Goal: Task Accomplishment & Management: Use online tool/utility

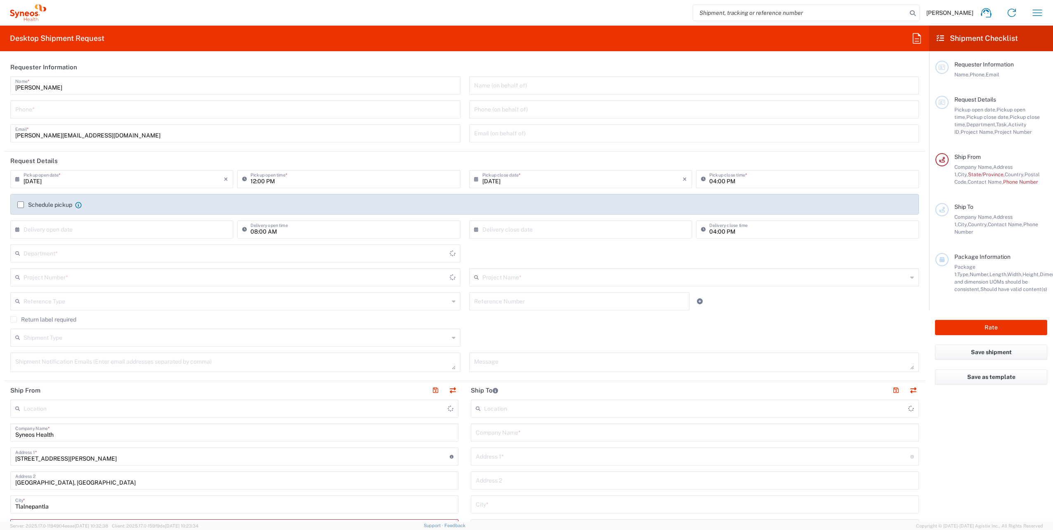
type input "8350"
type input "[GEOGRAPHIC_DATA]"
type input "INC Research Clin Svcs [GEOGRAPHIC_DATA]"
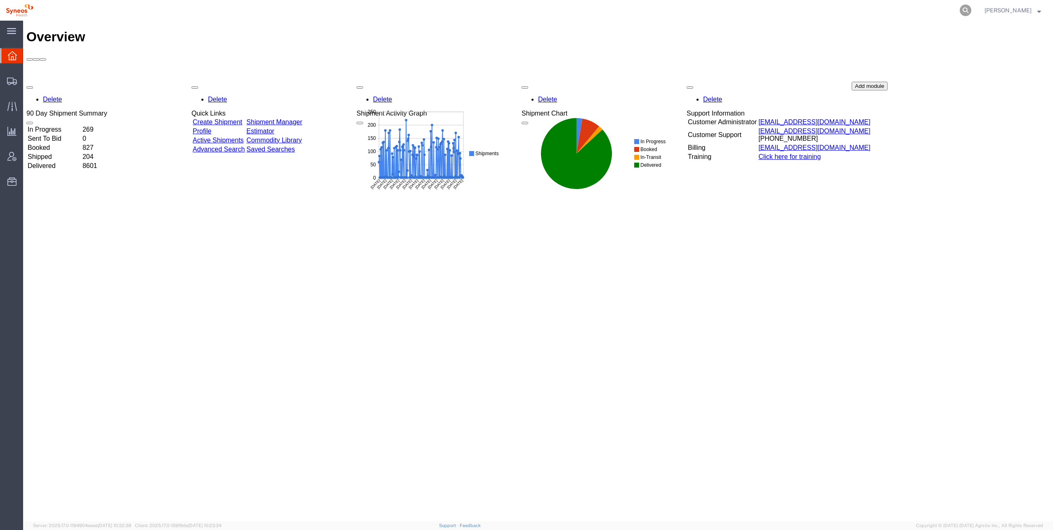
click at [960, 10] on icon at bounding box center [966, 11] width 12 height 12
click at [879, 12] on input "search" at bounding box center [834, 10] width 251 height 20
paste input "56545673"
type input "56545673"
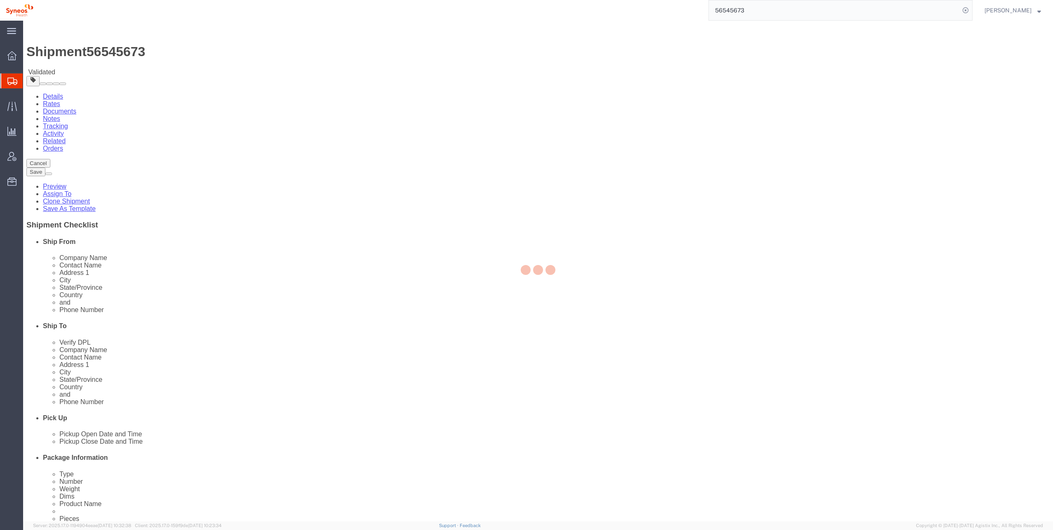
select select "48954"
select select
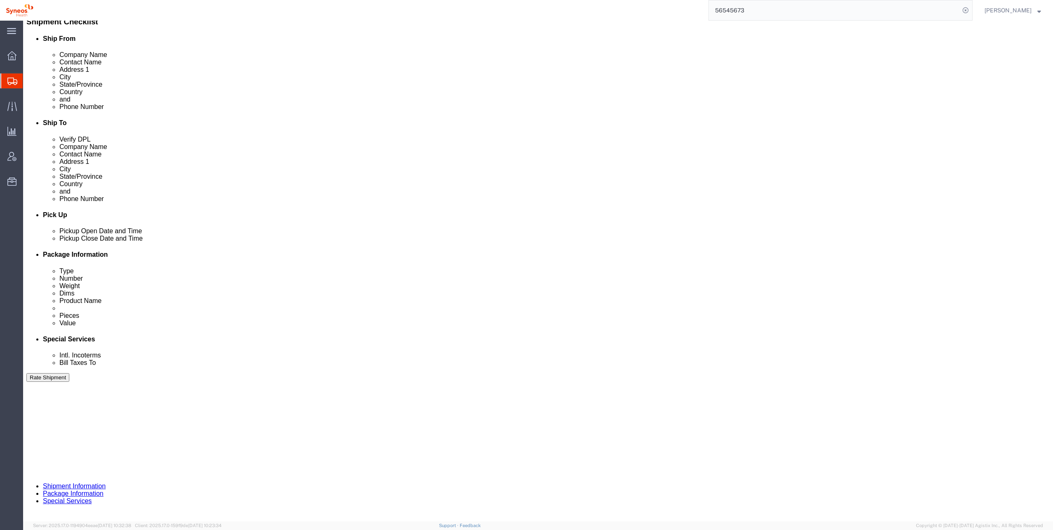
scroll to position [206, 0]
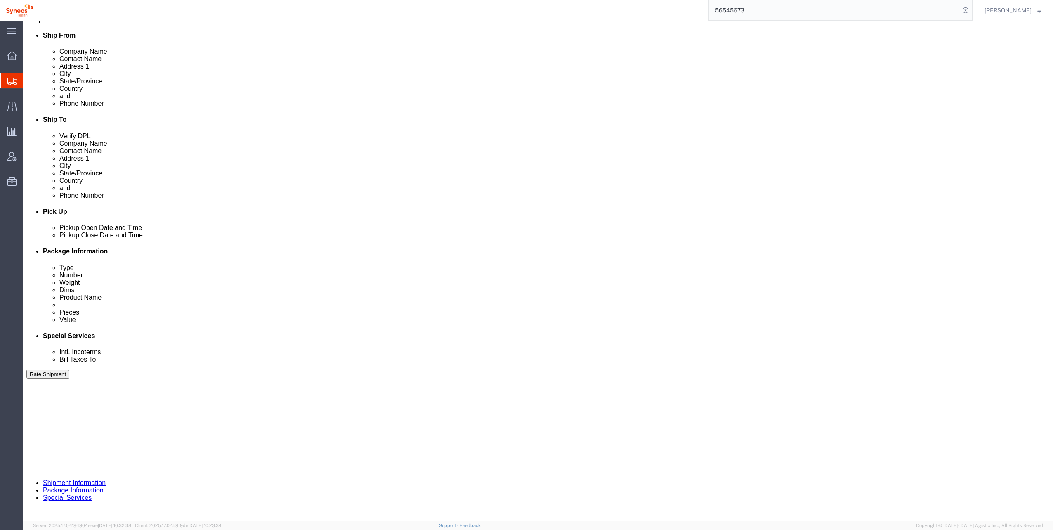
click button "Rate Shipment"
